Goal: Information Seeking & Learning: Learn about a topic

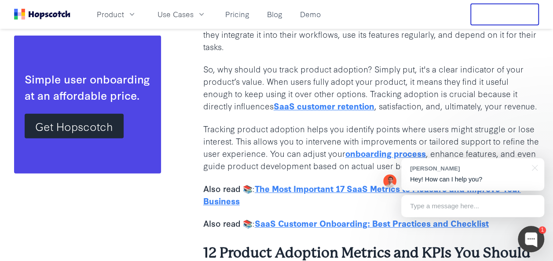
scroll to position [1100, 0]
click at [297, 108] on link "SaaS customer retention" at bounding box center [324, 106] width 101 height 12
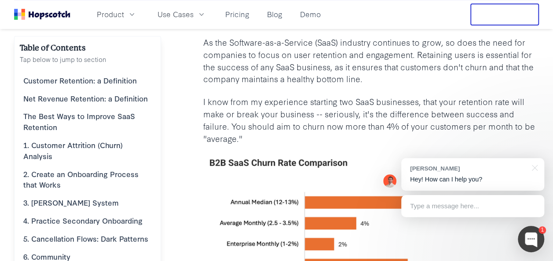
scroll to position [132, 0]
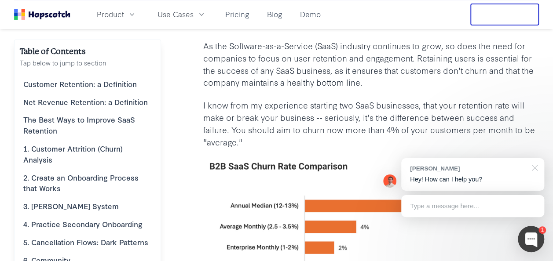
click at [534, 168] on div at bounding box center [533, 167] width 22 height 18
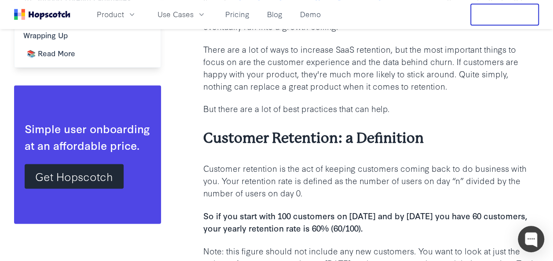
scroll to position [528, 0]
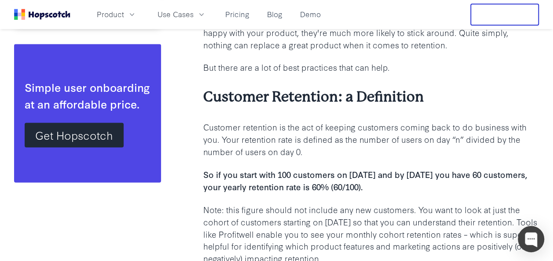
drag, startPoint x: 263, startPoint y: 137, endPoint x: 441, endPoint y: 150, distance: 178.2
click at [441, 150] on p "Customer retention is the act of keeping customers coming back to do business w…" at bounding box center [371, 139] width 336 height 37
drag, startPoint x: 206, startPoint y: 175, endPoint x: 501, endPoint y: 181, distance: 295.2
click at [501, 181] on p "So if you start with 100 customers on [DATE] and by [DATE] you have 60 customer…" at bounding box center [371, 180] width 336 height 25
click at [414, 186] on p "So if you start with 100 customers on [DATE] and by [DATE] you have 60 customer…" at bounding box center [371, 180] width 336 height 25
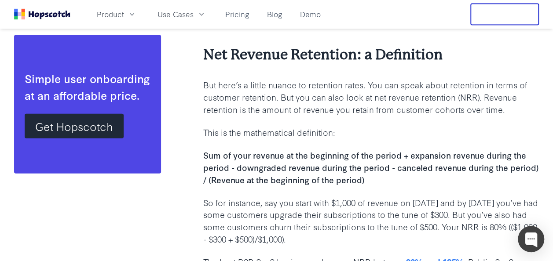
scroll to position [1012, 0]
